Goal: Information Seeking & Learning: Learn about a topic

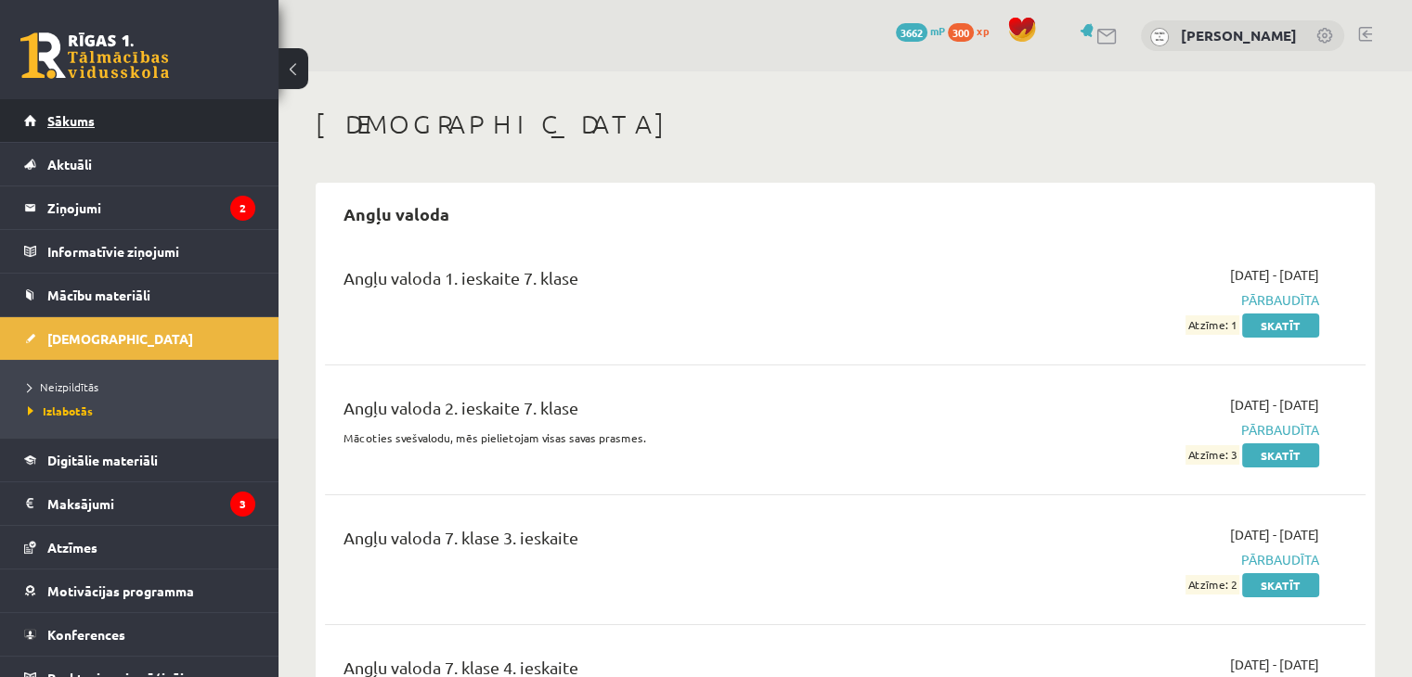
click at [132, 124] on link "Sākums" at bounding box center [139, 120] width 231 height 43
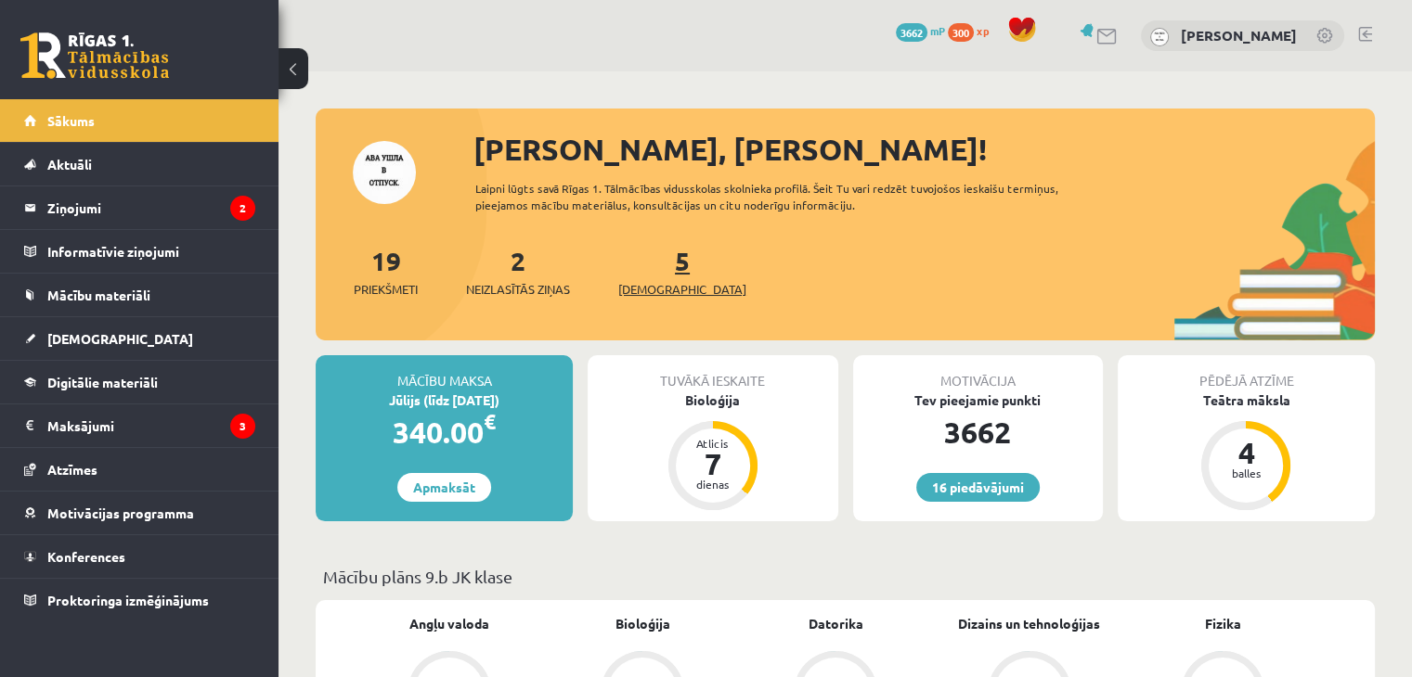
click at [643, 286] on span "[DEMOGRAPHIC_DATA]" at bounding box center [682, 289] width 128 height 19
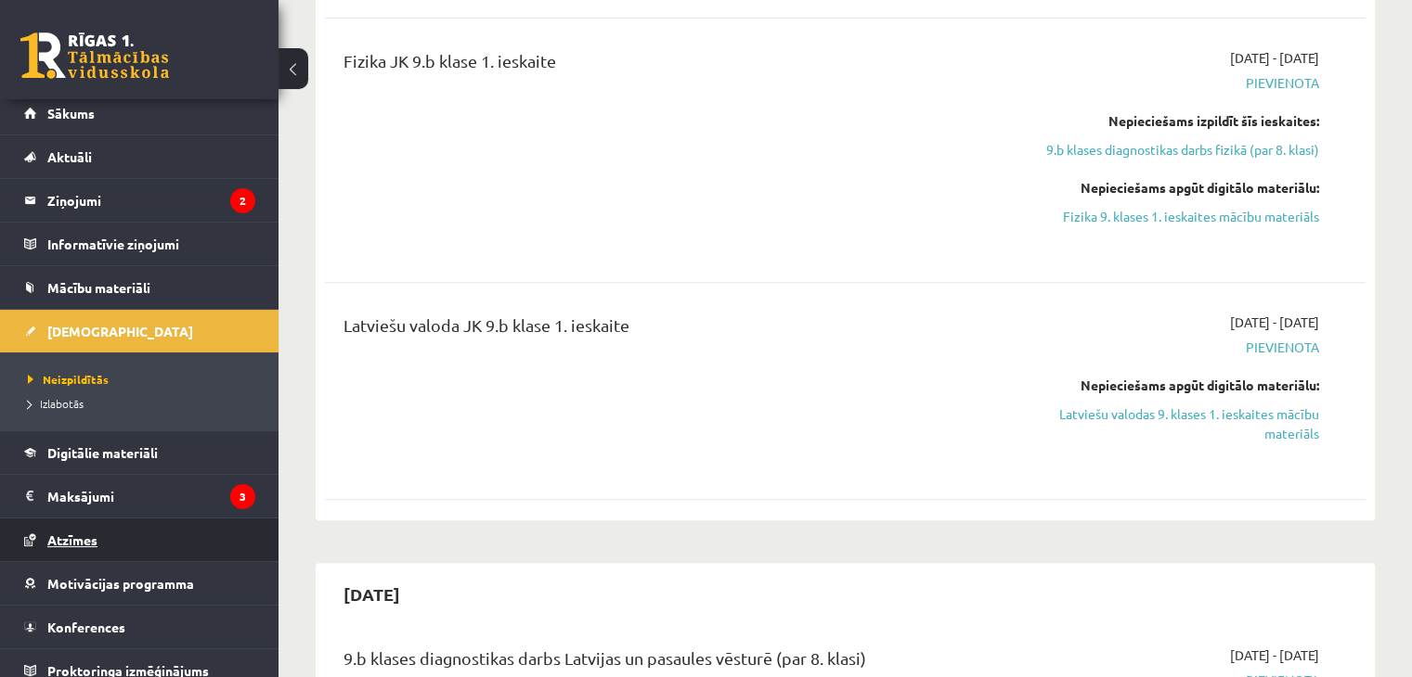
scroll to position [20, 0]
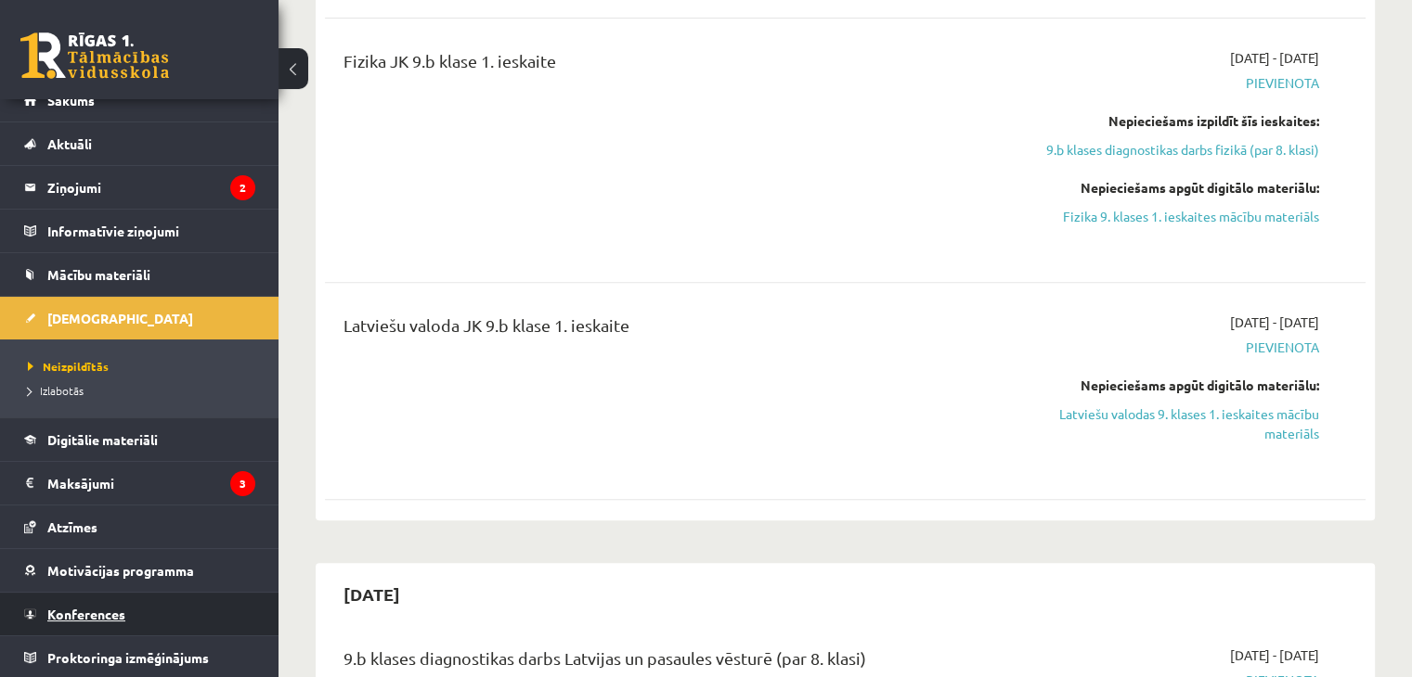
click at [115, 607] on span "Konferences" at bounding box center [86, 614] width 78 height 17
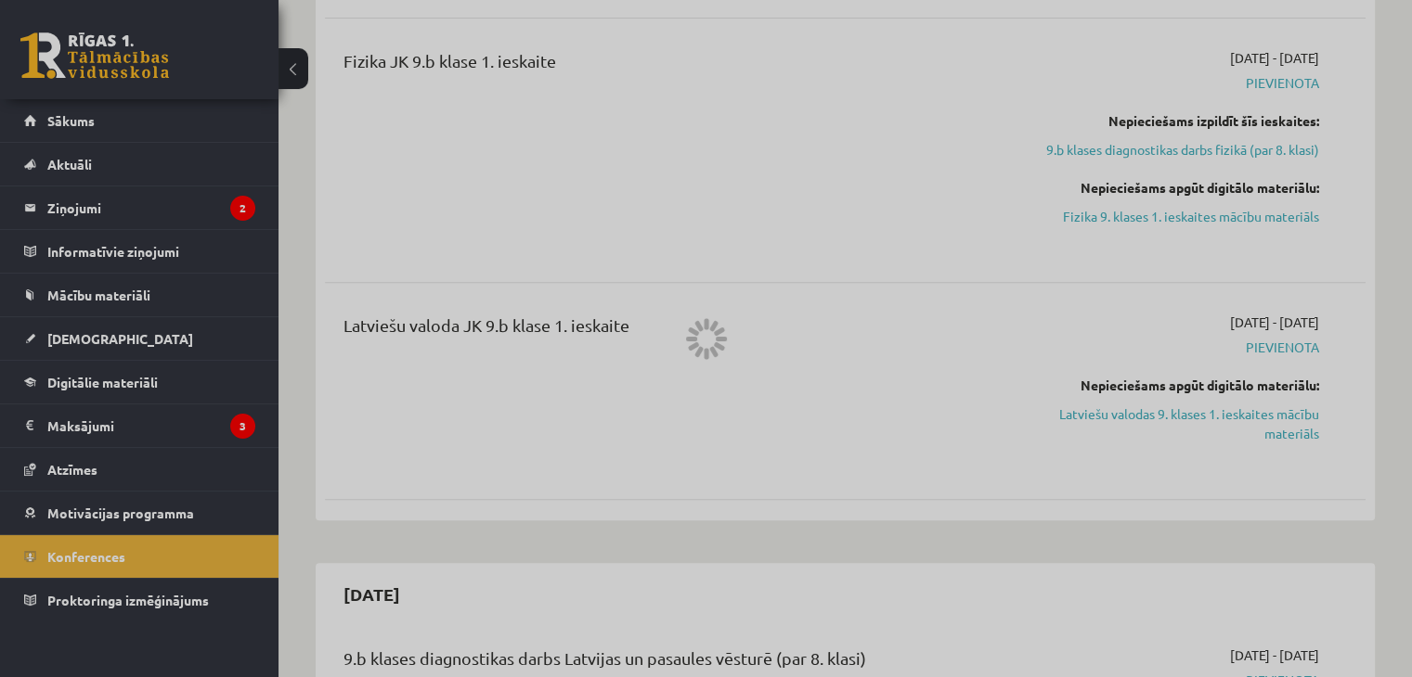
scroll to position [208, 0]
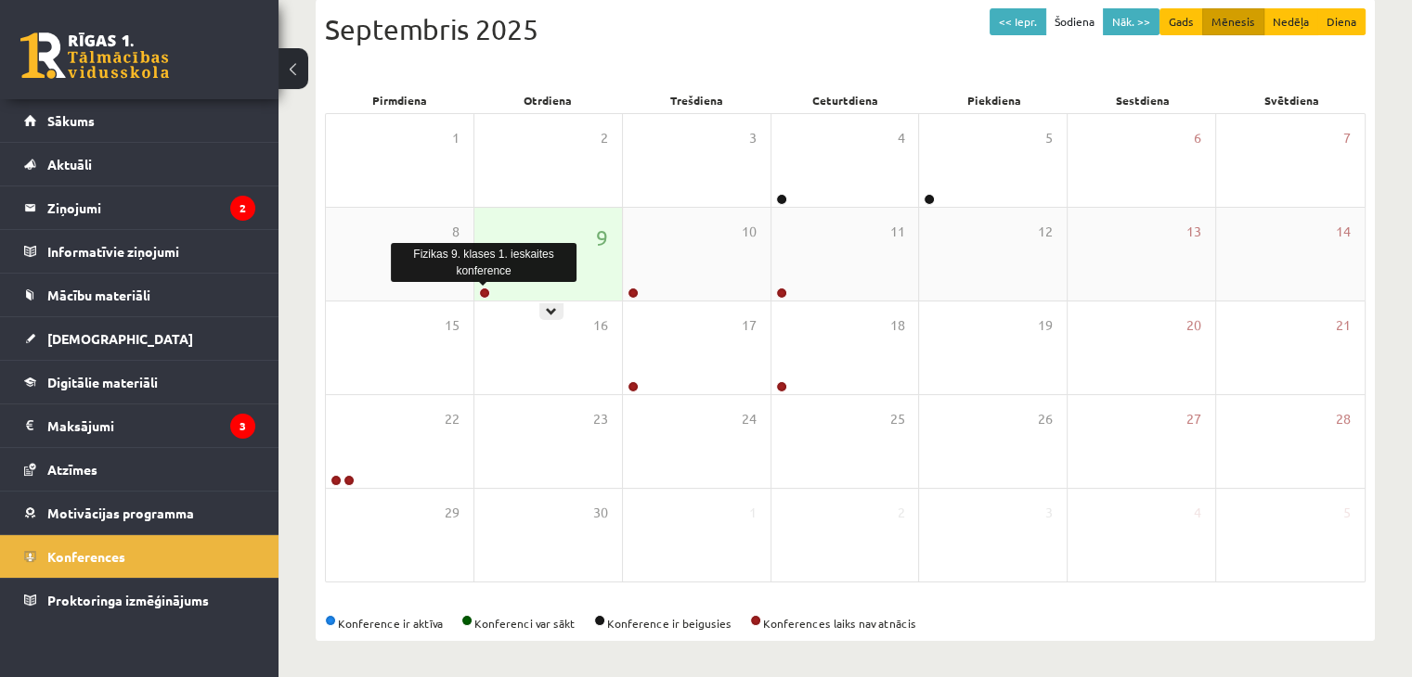
click at [480, 294] on link at bounding box center [484, 293] width 11 height 11
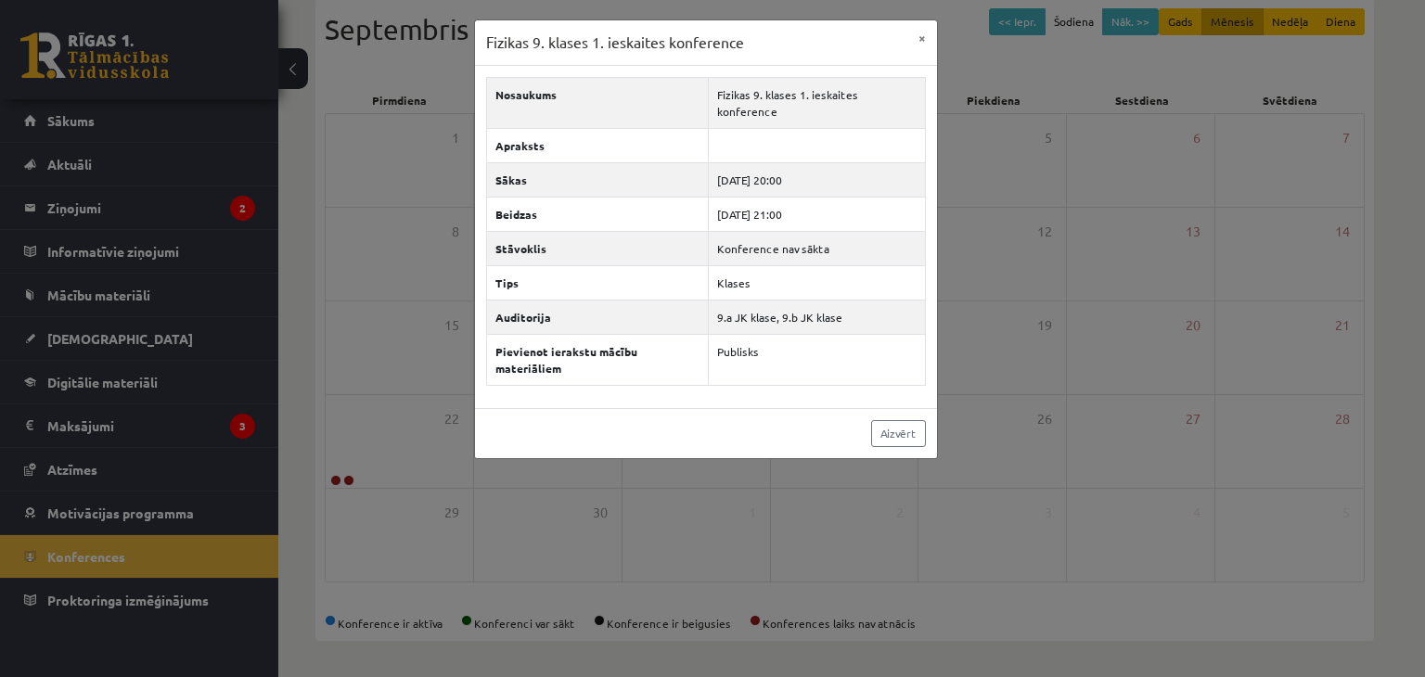
drag, startPoint x: 1084, startPoint y: 218, endPoint x: 998, endPoint y: 211, distance: 86.6
click at [1084, 218] on div "Fizikas 9. klases 1. [DEMOGRAPHIC_DATA] konference × Nosaukums Fizikas 9. klase…" at bounding box center [712, 338] width 1425 height 677
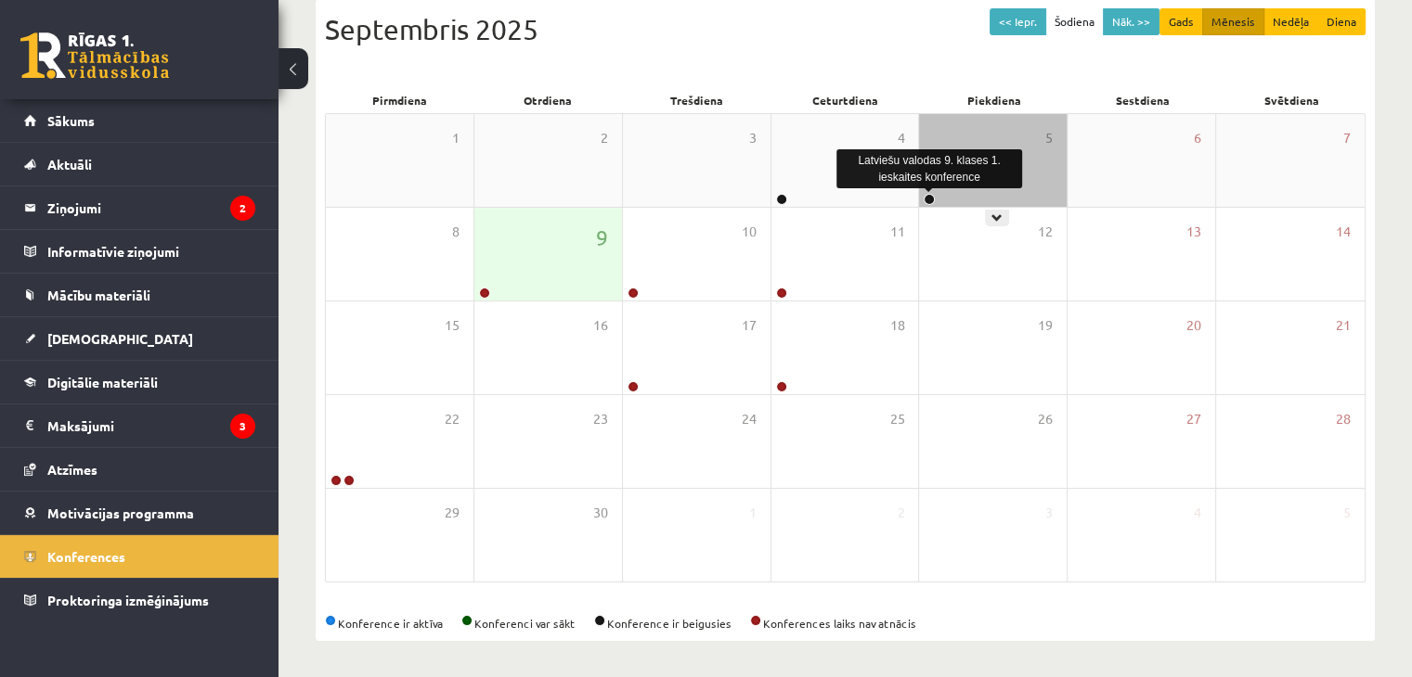
click at [930, 198] on link at bounding box center [928, 199] width 11 height 11
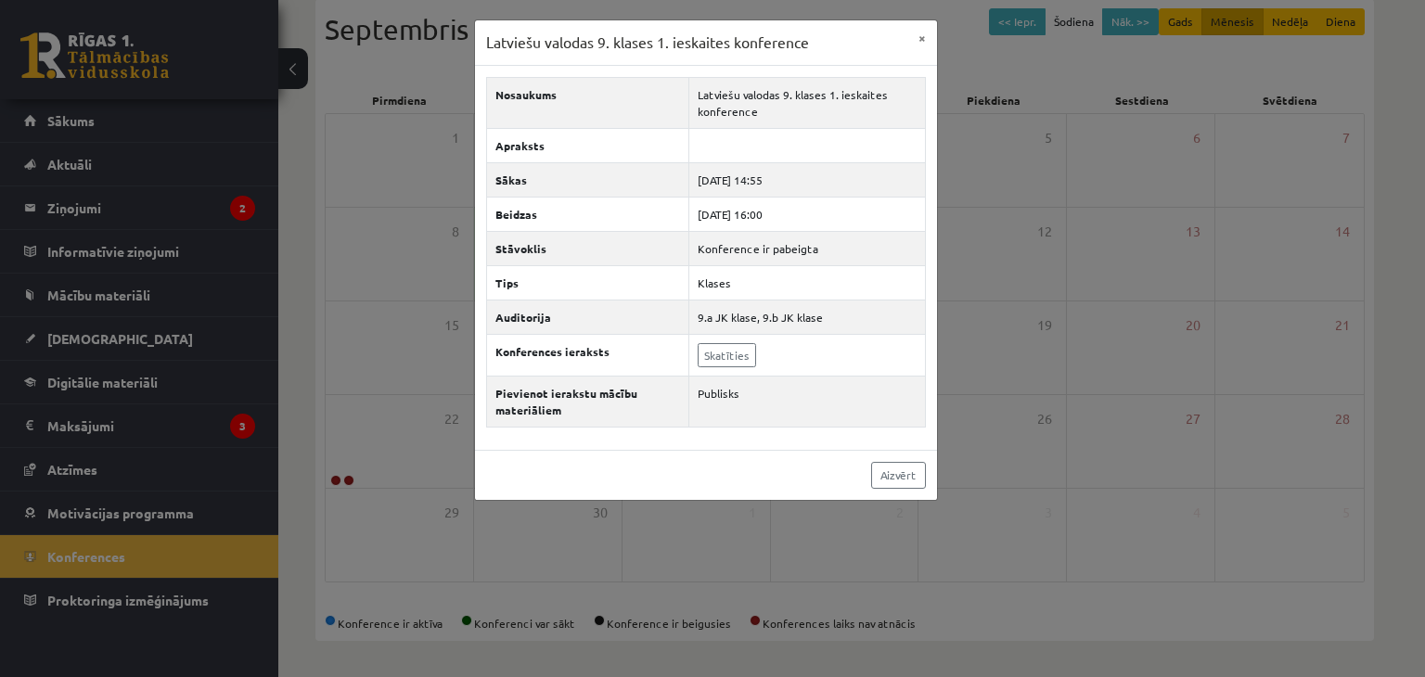
click at [1005, 222] on div "Latviešu valodas 9. klases 1. [DEMOGRAPHIC_DATA] konference × Nosaukums Latvieš…" at bounding box center [712, 338] width 1425 height 677
